Goal: Navigation & Orientation: Find specific page/section

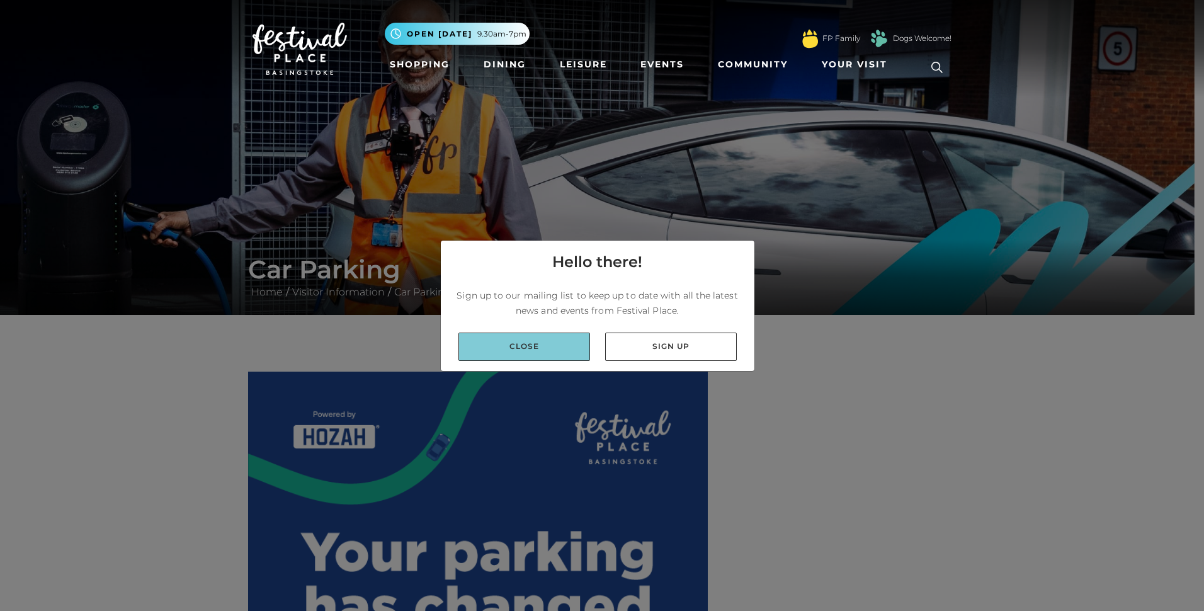
click at [519, 346] on link "Close" at bounding box center [524, 346] width 132 height 28
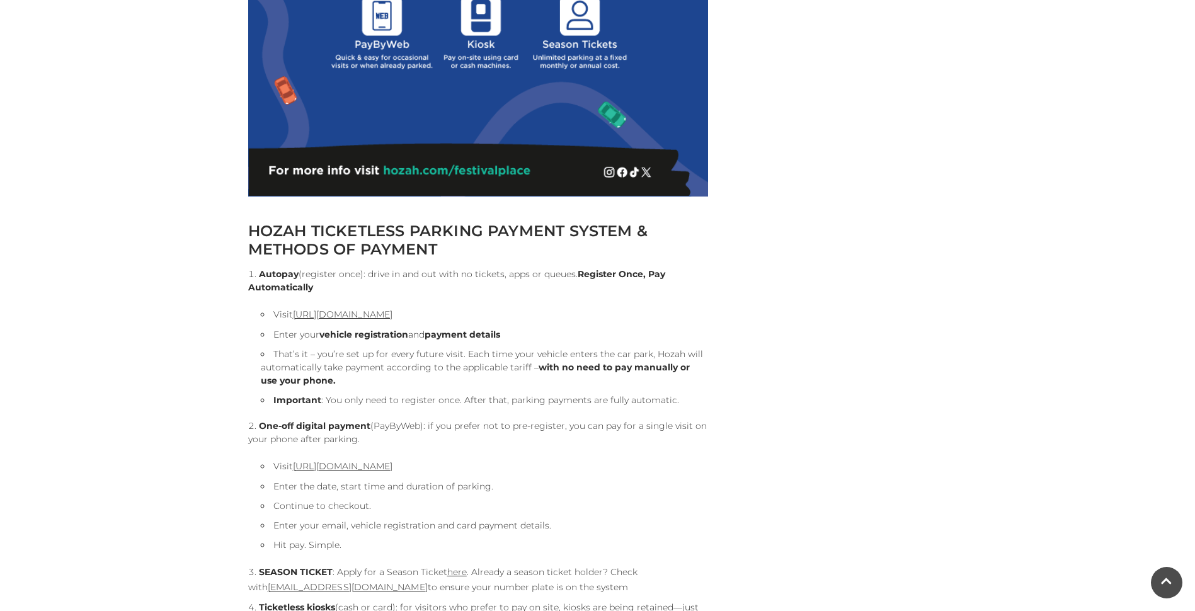
scroll to position [1134, 0]
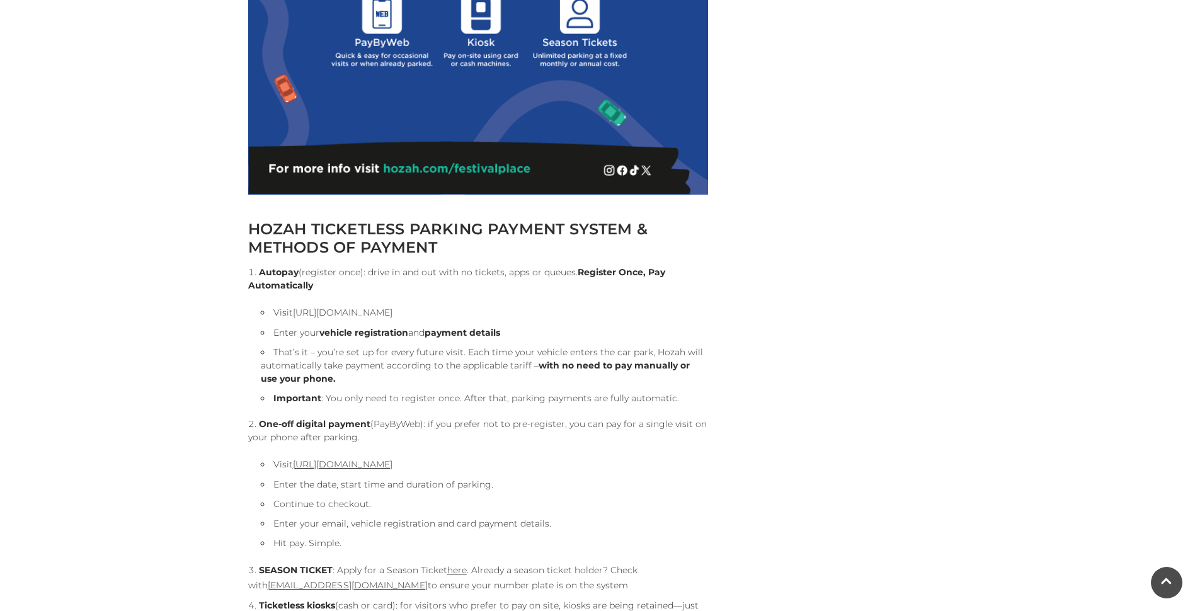
click at [392, 313] on link "[URL][DOMAIN_NAME]" at bounding box center [342, 312] width 99 height 11
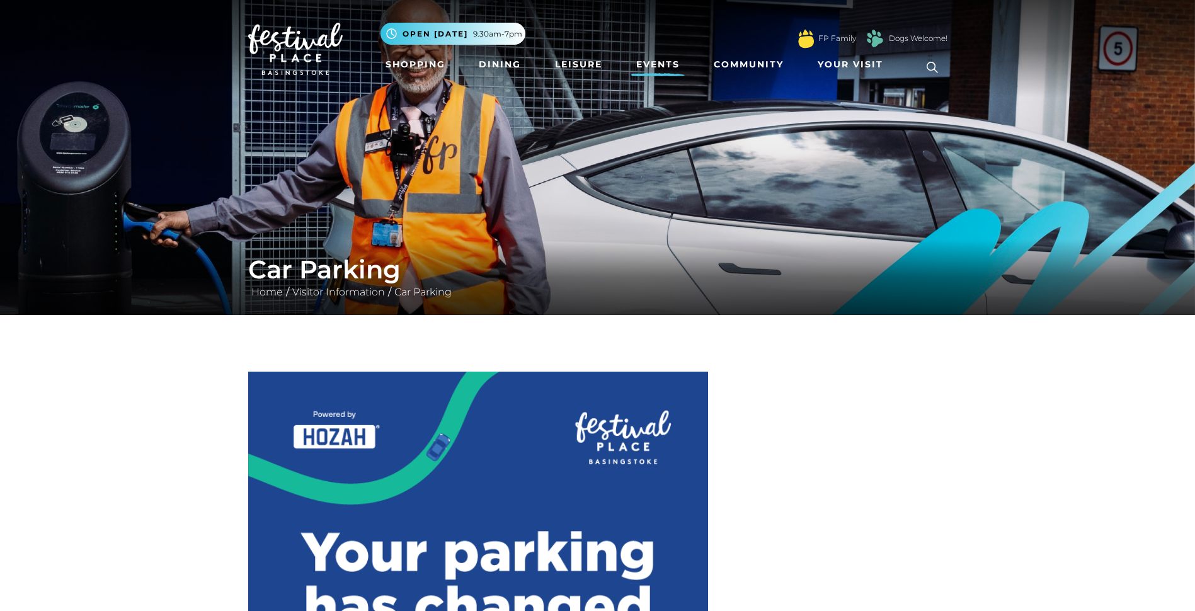
click at [654, 64] on link "Events" at bounding box center [658, 64] width 54 height 23
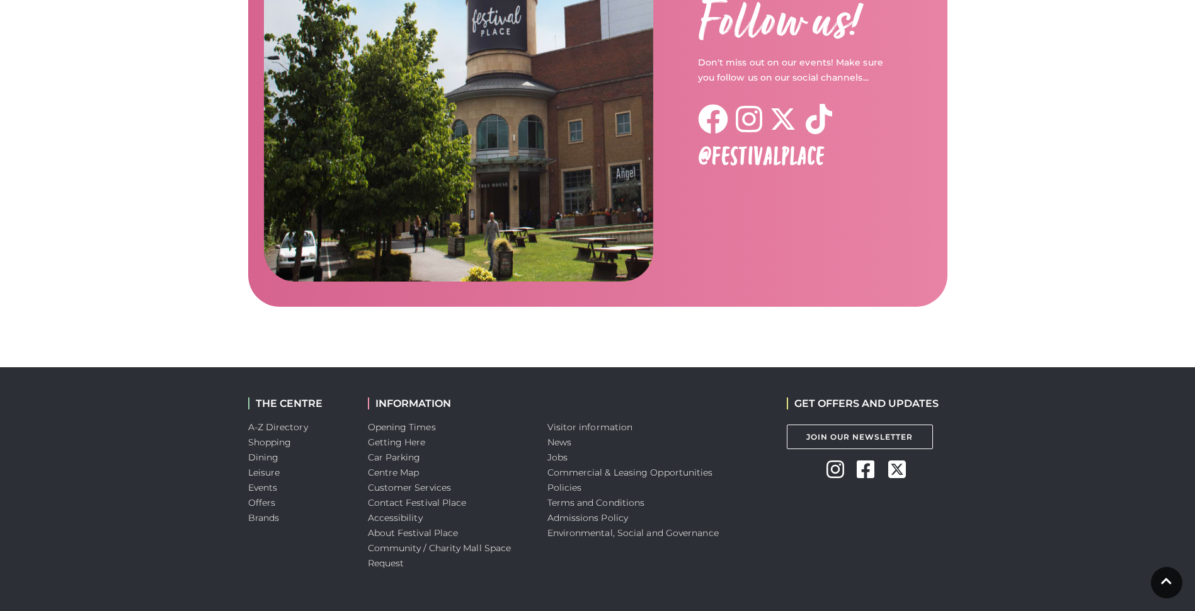
scroll to position [1982, 0]
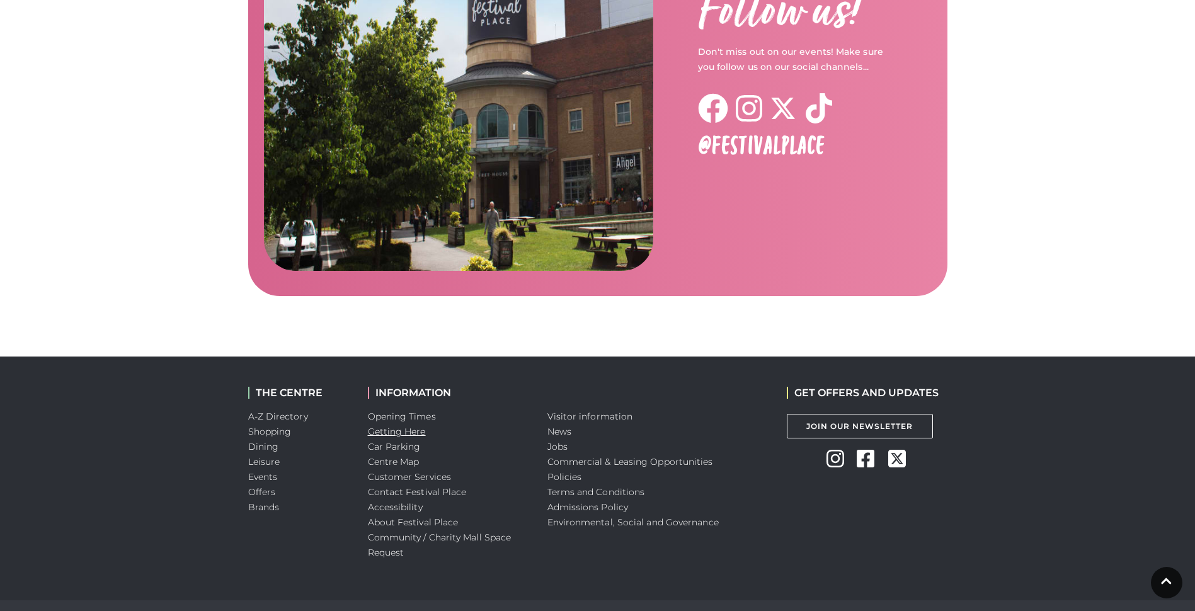
click at [389, 426] on link "Getting Here" at bounding box center [397, 431] width 58 height 11
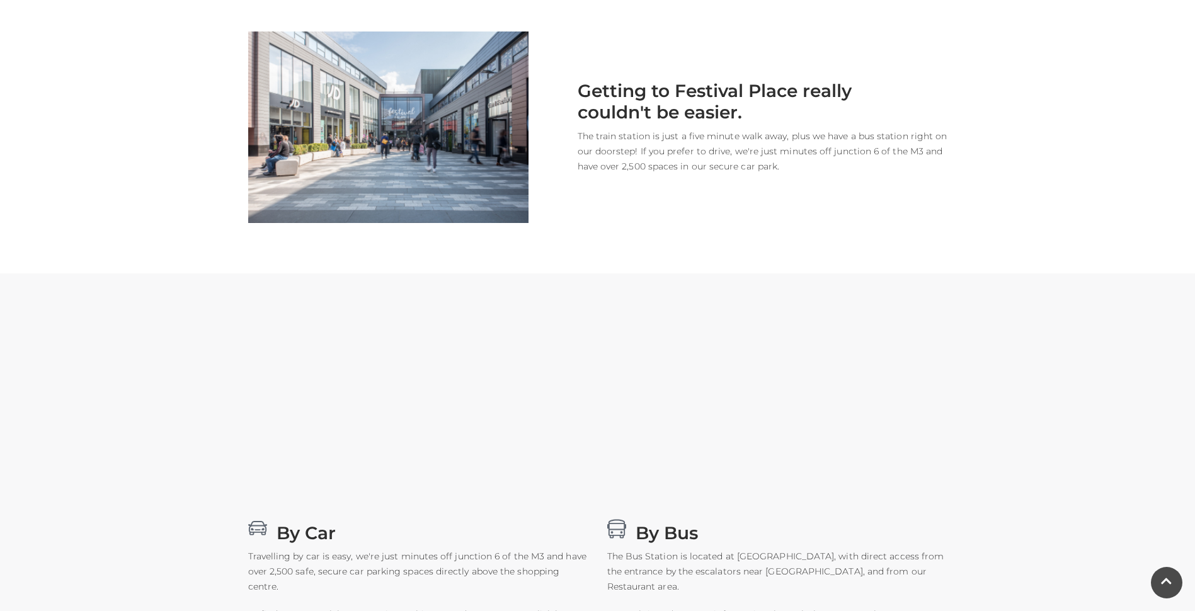
scroll to position [315, 0]
